Goal: Information Seeking & Learning: Learn about a topic

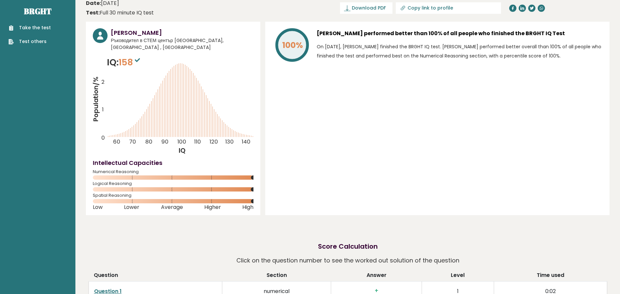
drag, startPoint x: 311, startPoint y: 92, endPoint x: 329, endPoint y: 115, distance: 29.5
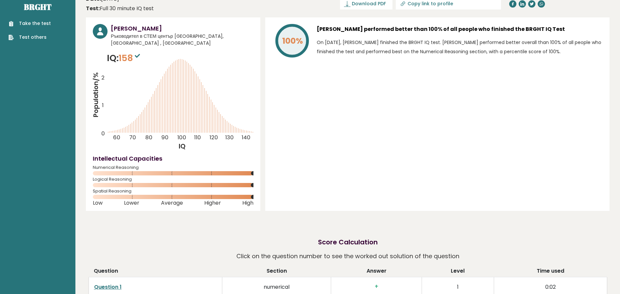
click at [329, 101] on div "100% [PERSON_NAME] performed better than 100% of all people who finished the BR…" at bounding box center [437, 113] width 344 height 193
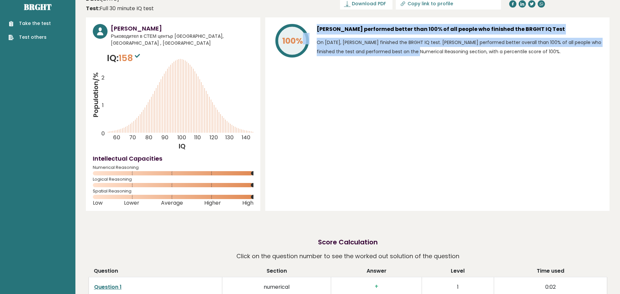
drag, startPoint x: 310, startPoint y: 98, endPoint x: 383, endPoint y: 155, distance: 93.0
click at [383, 155] on div "100% [PERSON_NAME] performed better than 100% of all people who finished the BR…" at bounding box center [437, 113] width 344 height 193
click at [383, 156] on div "100% [PERSON_NAME] performed better than 100% of all people who finished the BR…" at bounding box center [437, 113] width 344 height 193
click at [347, 118] on div "100% [PERSON_NAME] performed better than 100% of all people who finished the BR…" at bounding box center [437, 113] width 344 height 193
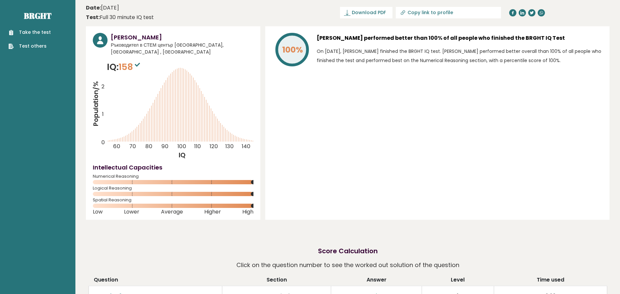
scroll to position [0, 0]
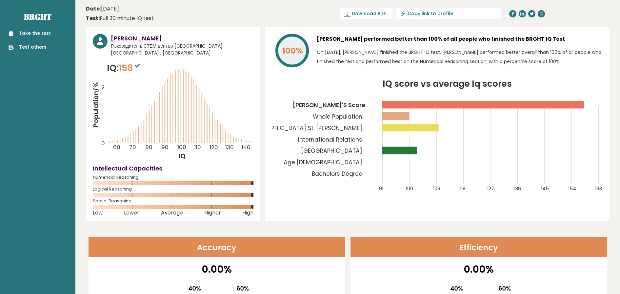
click at [264, 191] on div "[PERSON_NAME] Ръководител в СТЕМ център [GEOGRAPHIC_DATA], [GEOGRAPHIC_DATA] , …" at bounding box center [348, 123] width 524 height 193
click at [347, 150] on tspan "[GEOGRAPHIC_DATA]" at bounding box center [331, 151] width 61 height 8
